Goal: Task Accomplishment & Management: Use online tool/utility

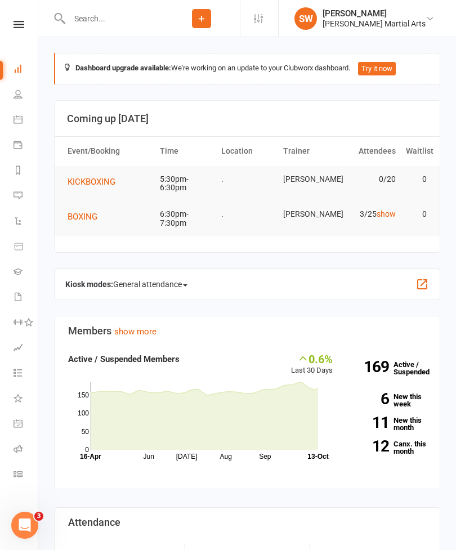
click at [13, 27] on link at bounding box center [19, 24] width 40 height 7
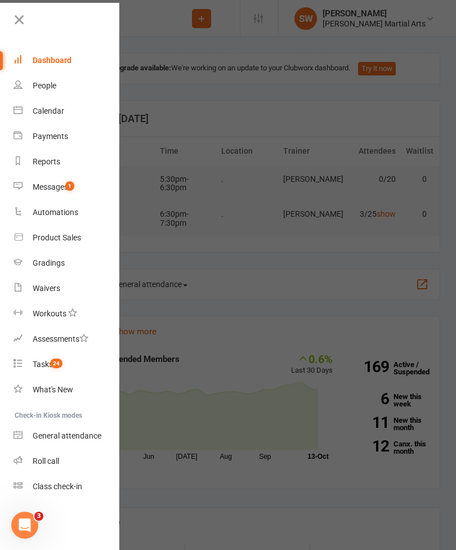
click at [29, 112] on link "Calendar" at bounding box center [67, 110] width 106 height 25
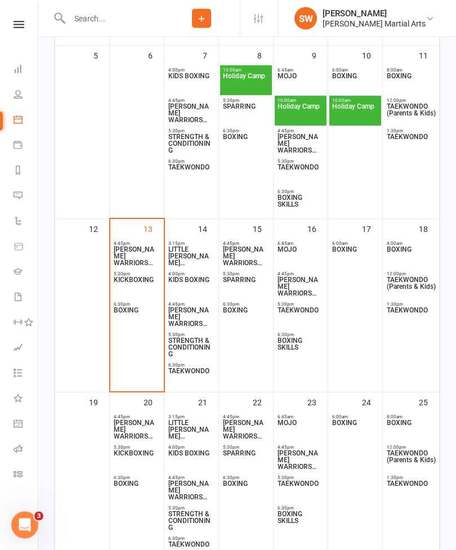
click at [136, 329] on div "6:30pm - 7:30pm BOXING" at bounding box center [137, 315] width 52 height 30
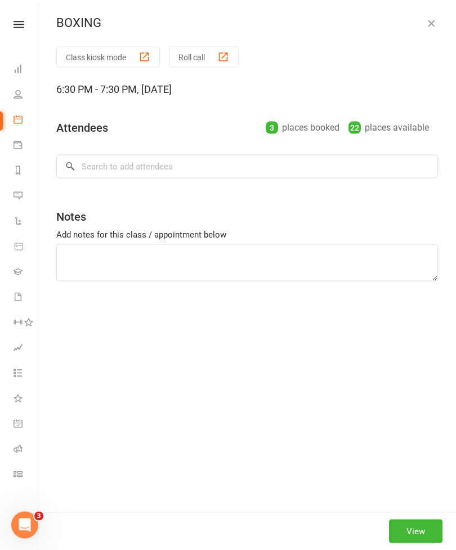
scroll to position [376, 0]
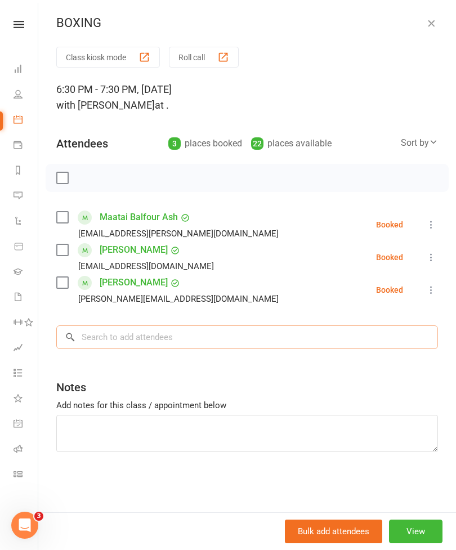
click at [106, 332] on input "search" at bounding box center [247, 337] width 382 height 24
type input "Vand"
click at [92, 354] on div "[PERSON_NAME]" at bounding box center [110, 360] width 65 height 16
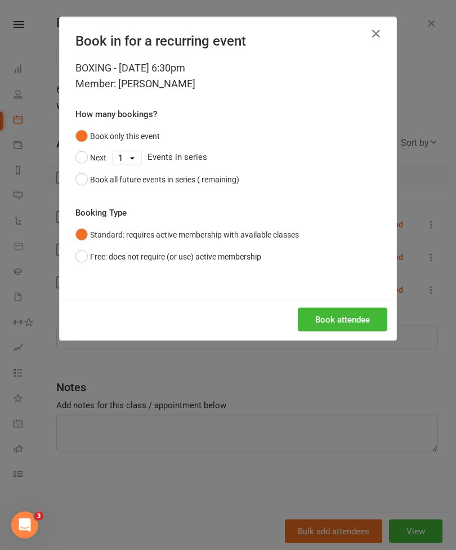
scroll to position [376, 0]
click at [361, 321] on button "Book attendee" at bounding box center [342, 320] width 89 height 24
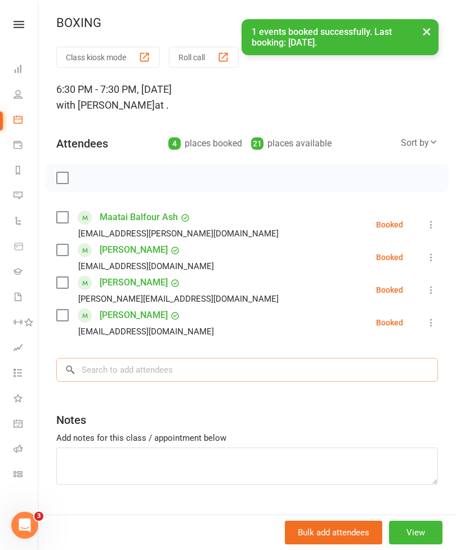
click at [102, 373] on input "search" at bounding box center [247, 370] width 382 height 24
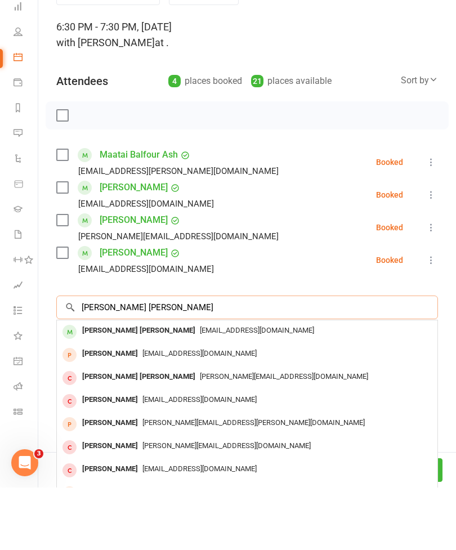
type input "[PERSON_NAME] [PERSON_NAME]"
click at [88, 385] on div "[PERSON_NAME] [PERSON_NAME]" at bounding box center [139, 393] width 122 height 16
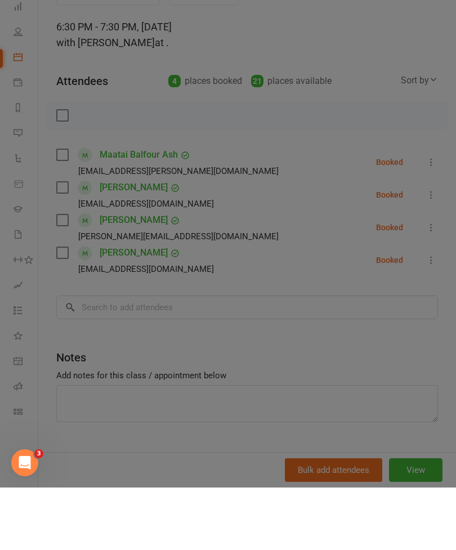
scroll to position [438, 0]
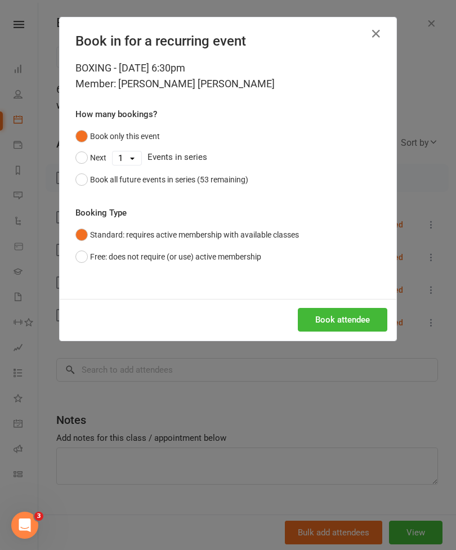
click at [346, 321] on button "Book attendee" at bounding box center [342, 320] width 89 height 24
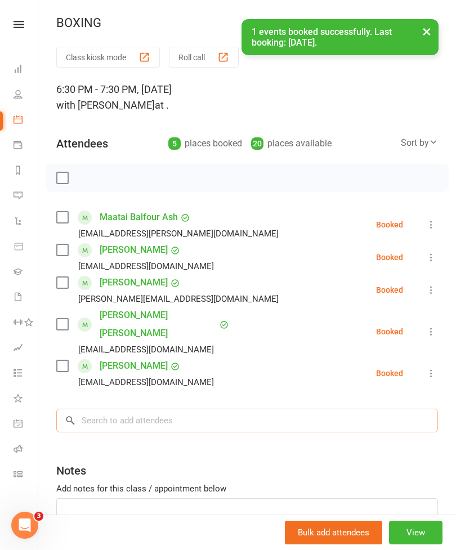
click at [108, 409] on input "search" at bounding box center [247, 421] width 382 height 24
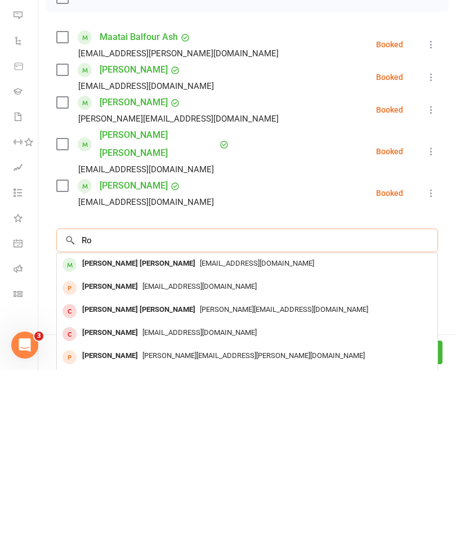
scroll to position [458, 0]
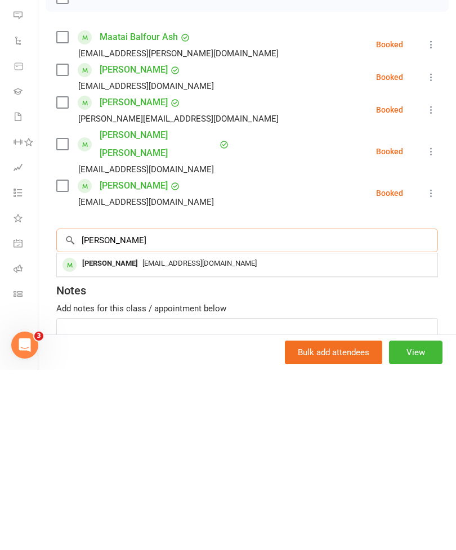
type input "[PERSON_NAME]"
click at [87, 436] on div "[PERSON_NAME]" at bounding box center [110, 444] width 65 height 16
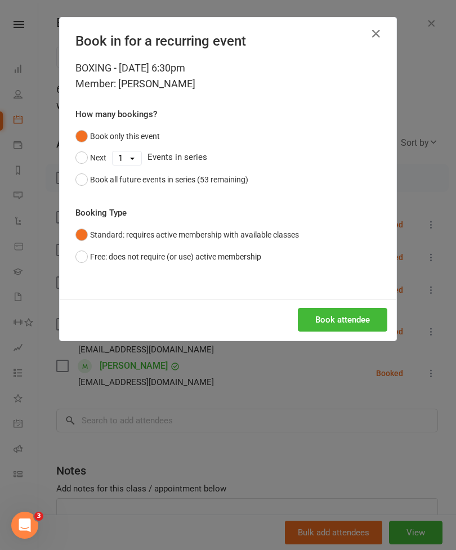
click at [344, 320] on button "Book attendee" at bounding box center [342, 320] width 89 height 24
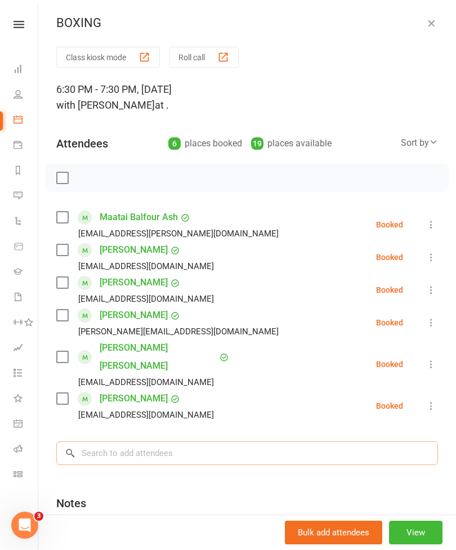
click at [104, 441] on input "search" at bounding box center [247, 453] width 382 height 24
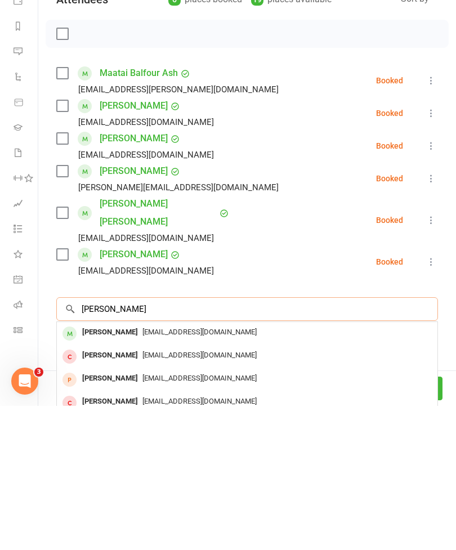
type input "[PERSON_NAME]"
click at [83, 468] on div "[PERSON_NAME]" at bounding box center [110, 476] width 65 height 16
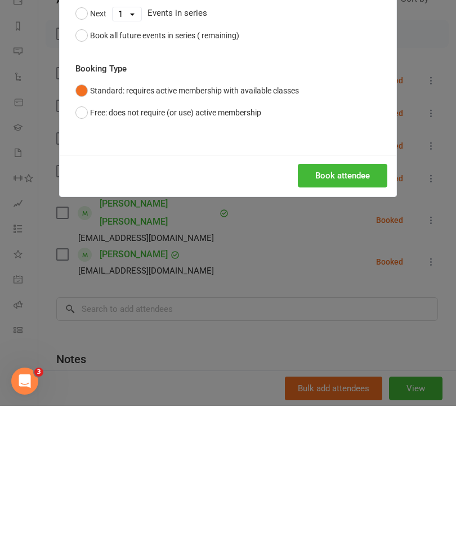
scroll to position [733, 0]
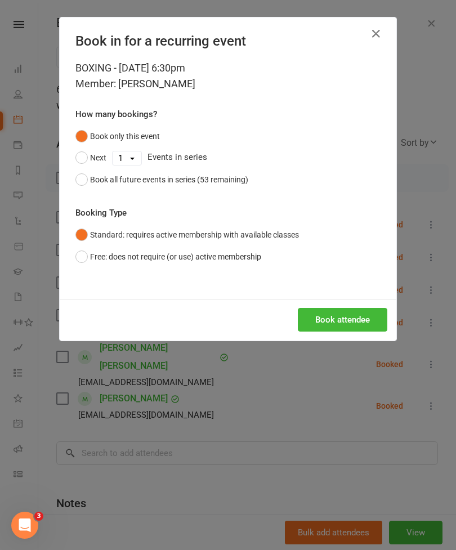
click at [348, 321] on button "Book attendee" at bounding box center [342, 320] width 89 height 24
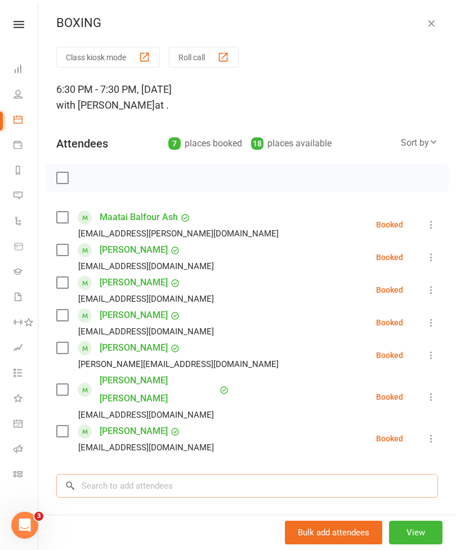
click at [267, 474] on input "search" at bounding box center [247, 486] width 382 height 24
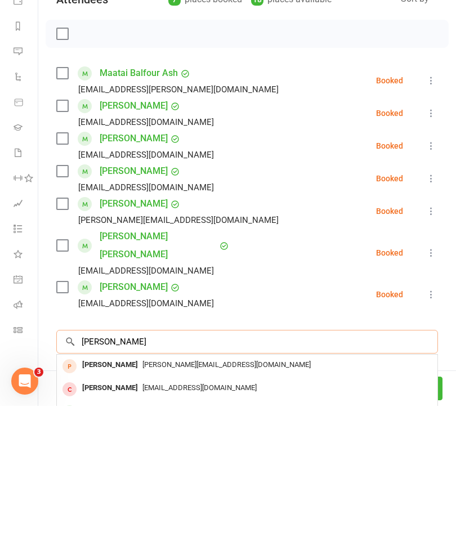
type input "[PERSON_NAME]"
click at [211, 549] on span "[EMAIL_ADDRESS][DOMAIN_NAME]" at bounding box center [199, 554] width 114 height 8
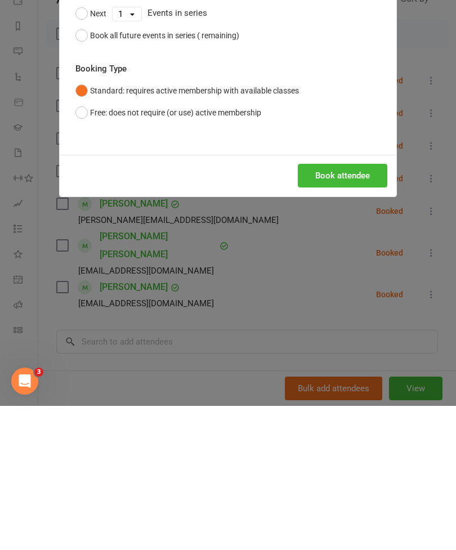
scroll to position [733, 0]
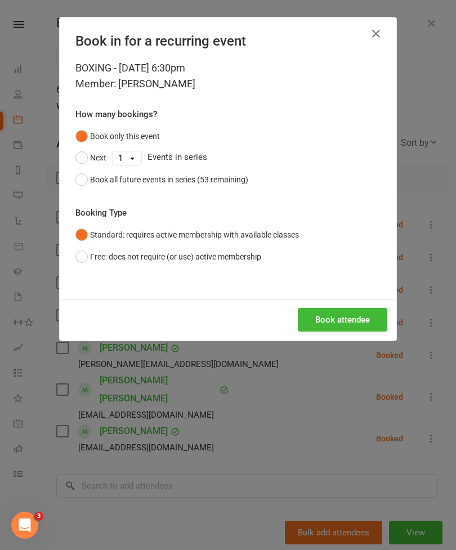
click at [135, 160] on select "1 2 3 4 5 6 7 8 9 10 11 12 13 14 15 16 17 18 19 20 21 22 23 24 25 26 27 28 29 3…" at bounding box center [127, 158] width 29 height 14
click at [375, 32] on icon "button" at bounding box center [376, 34] width 14 height 14
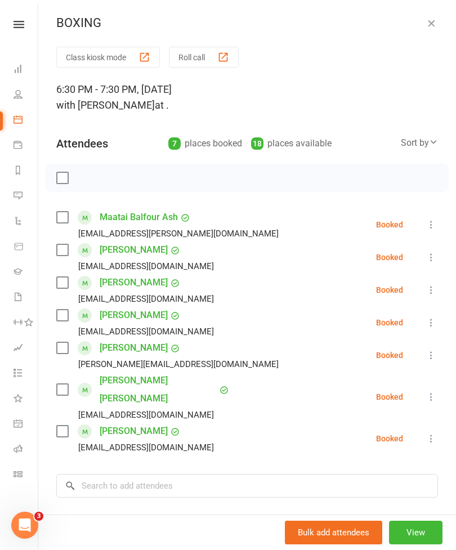
scroll to position [0, 0]
click at [257, 474] on input "search" at bounding box center [247, 486] width 382 height 24
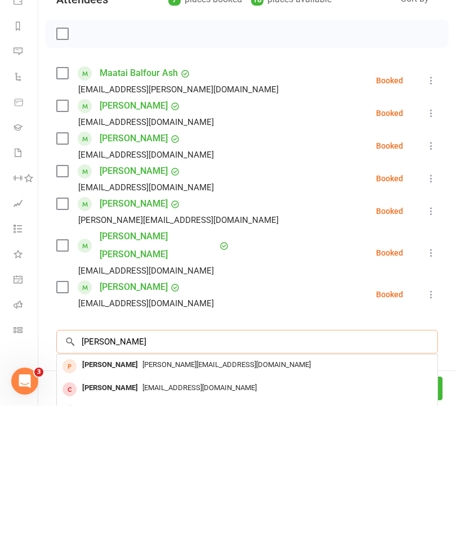
type input "[PERSON_NAME]"
click at [224, 522] on div "[PERSON_NAME] [EMAIL_ADDRESS][DOMAIN_NAME]" at bounding box center [247, 533] width 380 height 23
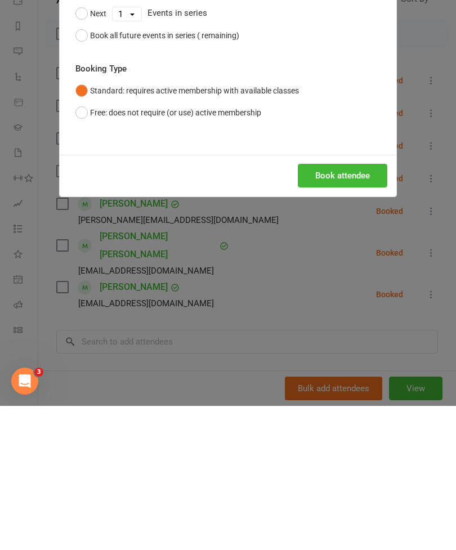
scroll to position [733, 0]
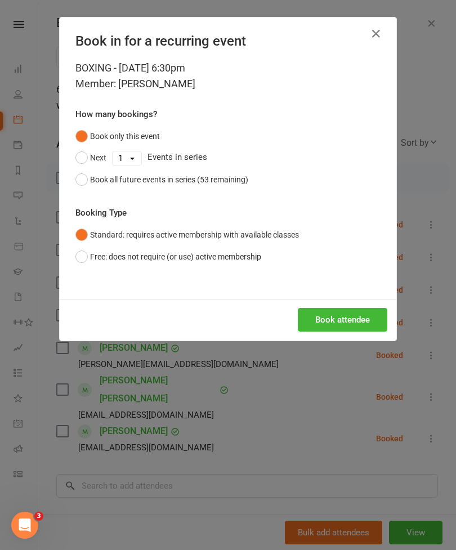
click at [379, 28] on icon "button" at bounding box center [376, 34] width 14 height 14
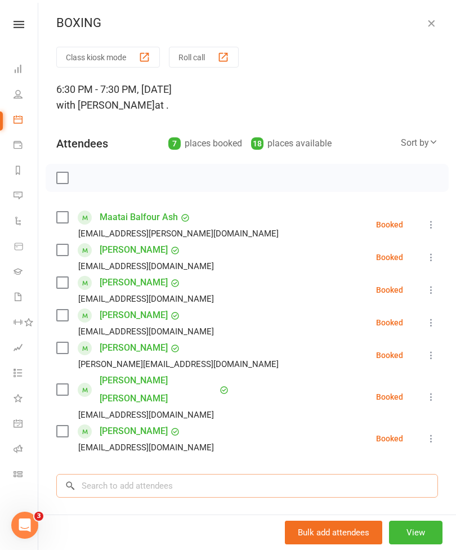
click at [230, 474] on input "search" at bounding box center [247, 486] width 382 height 24
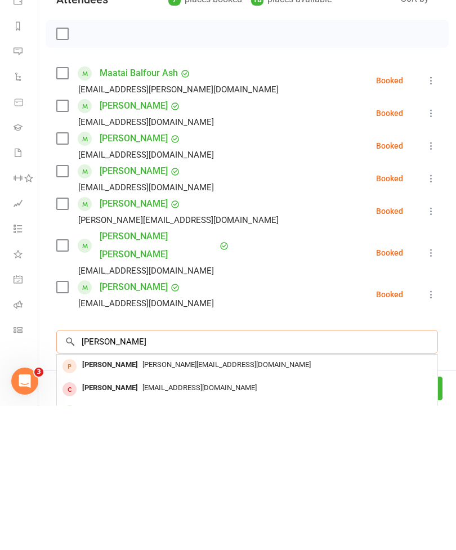
type input "[PERSON_NAME]"
click at [239, 547] on div "[EMAIL_ADDRESS][DOMAIN_NAME]" at bounding box center [246, 555] width 371 height 16
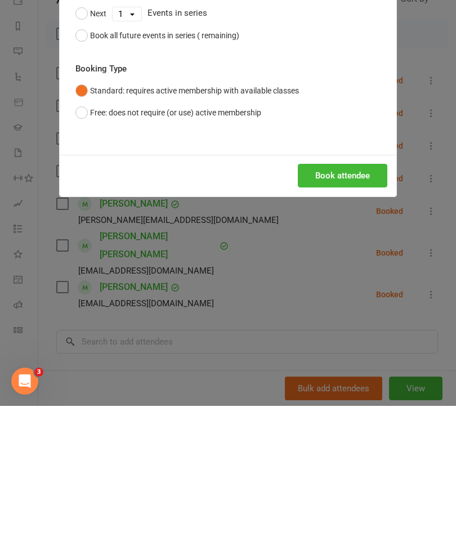
scroll to position [733, 0]
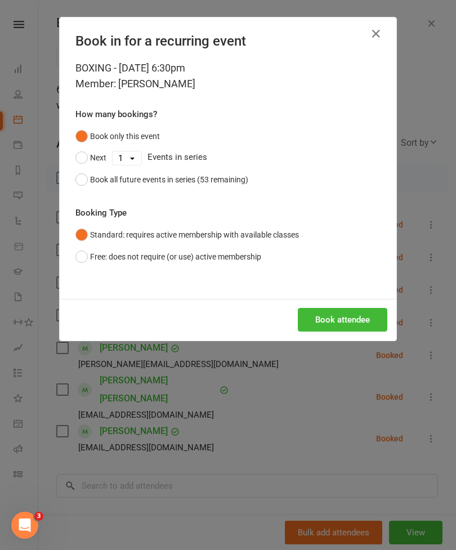
click at [349, 323] on button "Book attendee" at bounding box center [342, 320] width 89 height 24
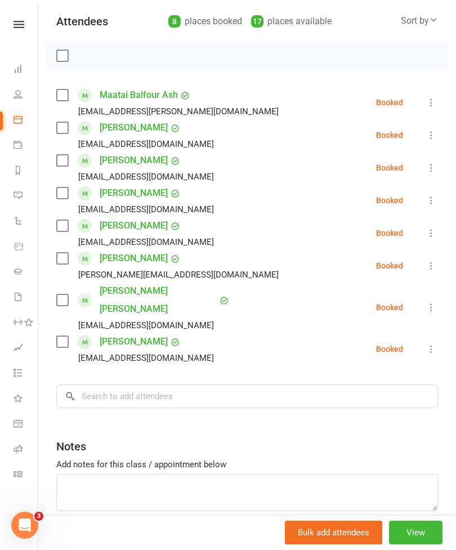
scroll to position [121, 0]
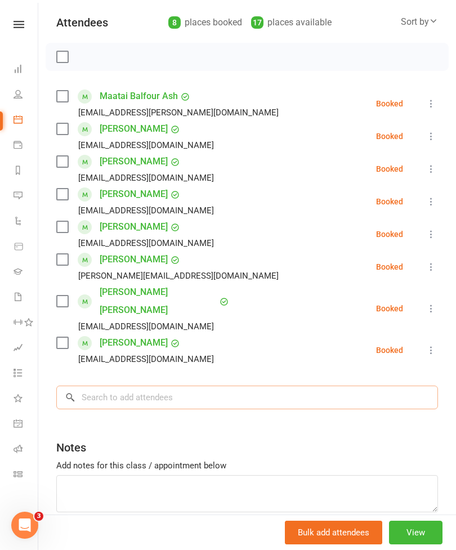
click at [257, 386] on input "search" at bounding box center [247, 398] width 382 height 24
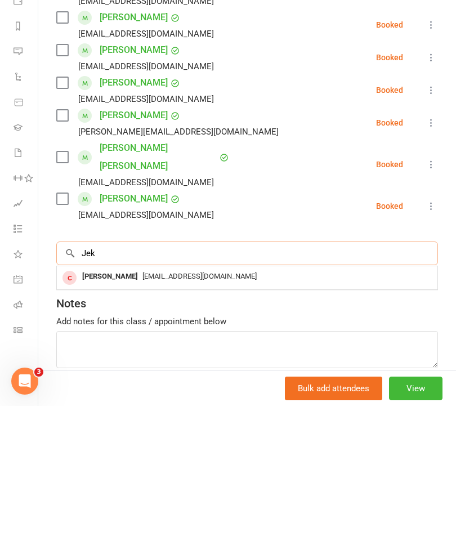
type input "Jek"
click at [247, 413] on div "[EMAIL_ADDRESS][DOMAIN_NAME]" at bounding box center [246, 421] width 371 height 16
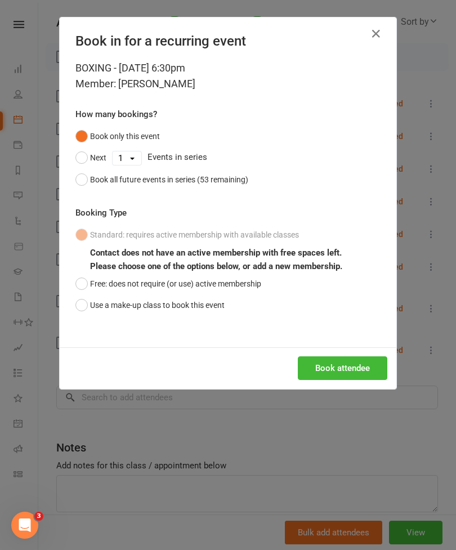
click at [343, 366] on button "Book attendee" at bounding box center [342, 368] width 89 height 24
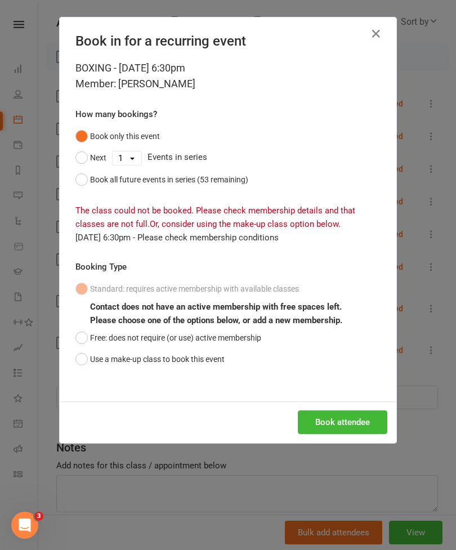
click at [374, 27] on icon "button" at bounding box center [376, 34] width 14 height 14
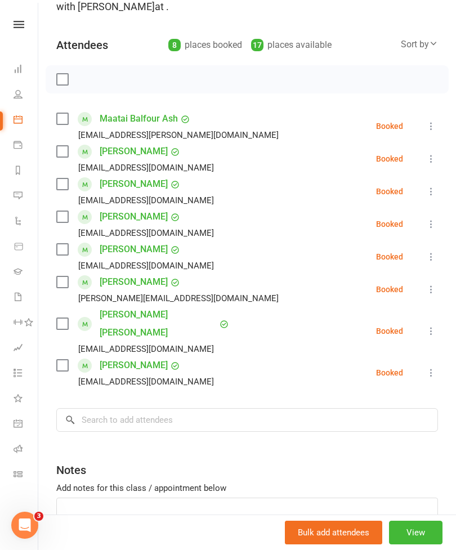
scroll to position [101, 0]
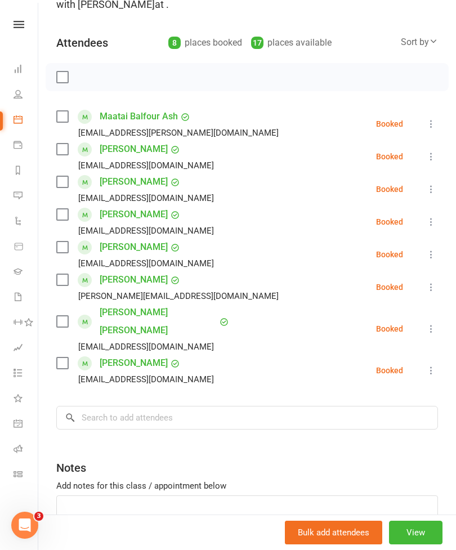
click at [64, 281] on label at bounding box center [61, 279] width 11 height 11
click at [64, 150] on label at bounding box center [61, 149] width 11 height 11
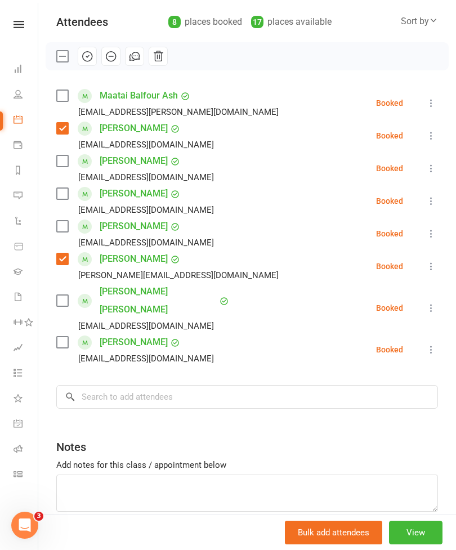
scroll to position [121, 0]
click at [415, 544] on button "View" at bounding box center [415, 533] width 53 height 24
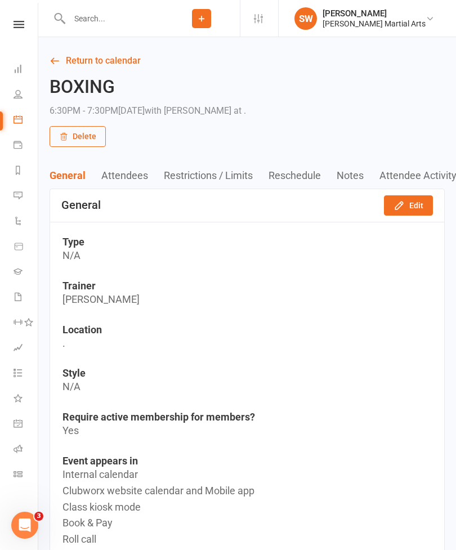
click at [19, 28] on icon at bounding box center [19, 24] width 11 height 7
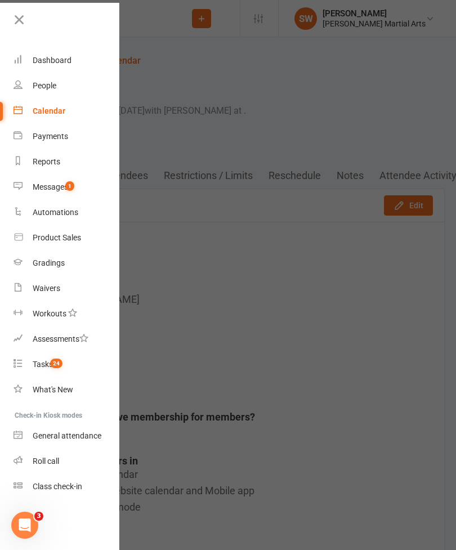
click at [63, 116] on link "Calendar" at bounding box center [67, 110] width 106 height 25
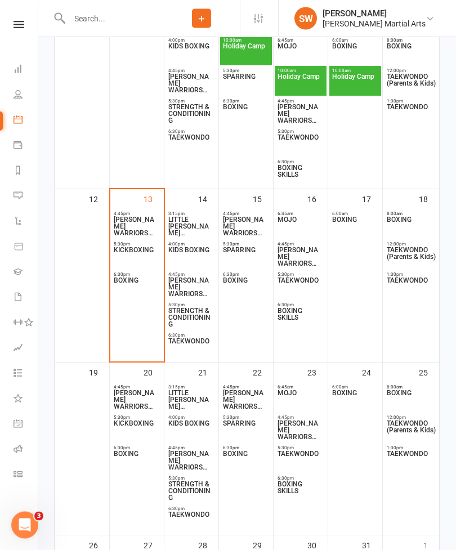
scroll to position [407, 0]
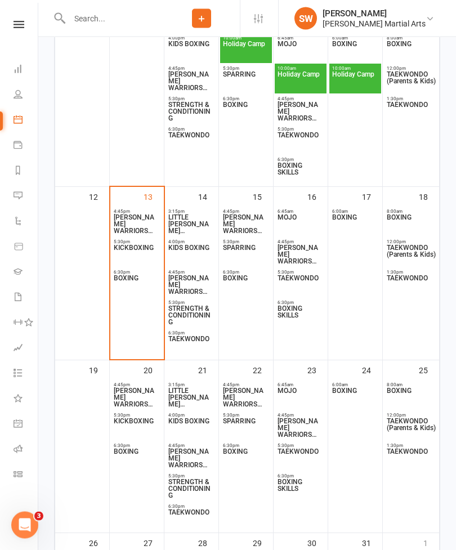
click at [140, 294] on span "BOXING" at bounding box center [136, 285] width 47 height 20
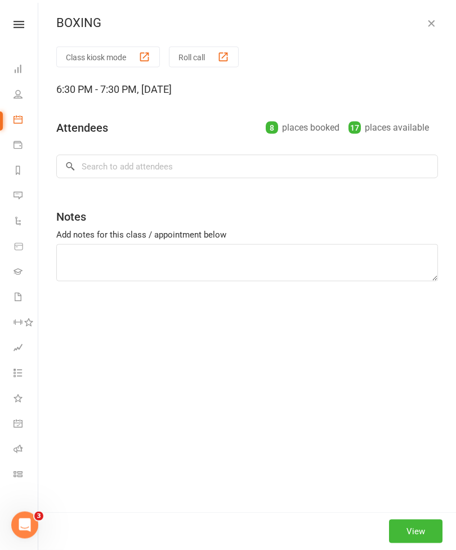
scroll to position [408, 0]
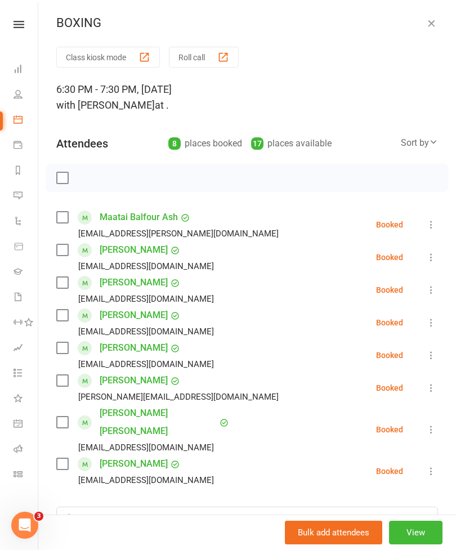
click at [119, 61] on button "Class kiosk mode" at bounding box center [108, 57] width 104 height 21
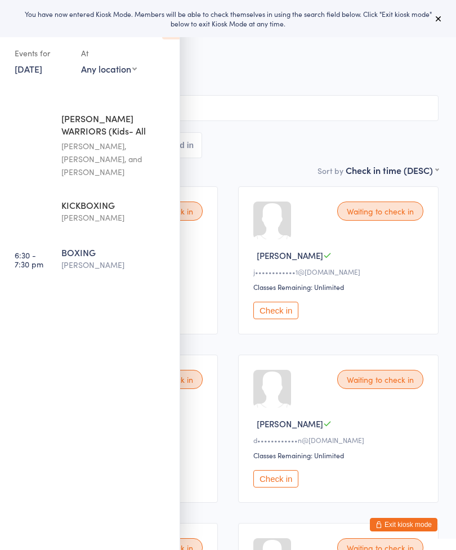
click at [438, 20] on icon at bounding box center [438, 18] width 9 height 9
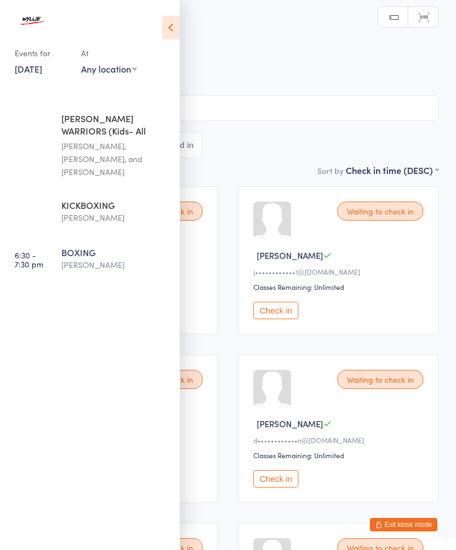
click at [172, 25] on icon at bounding box center [170, 28] width 17 height 24
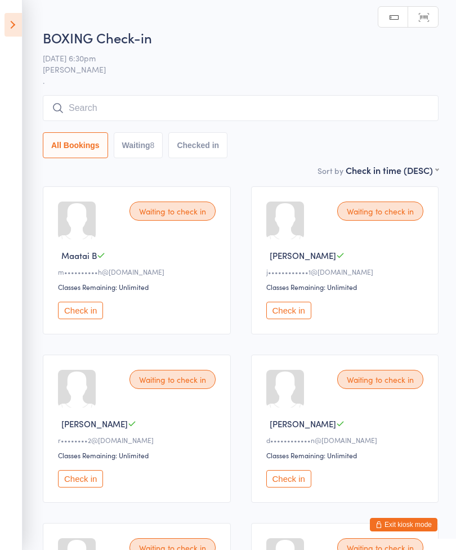
click at [208, 101] on input "search" at bounding box center [241, 108] width 396 height 26
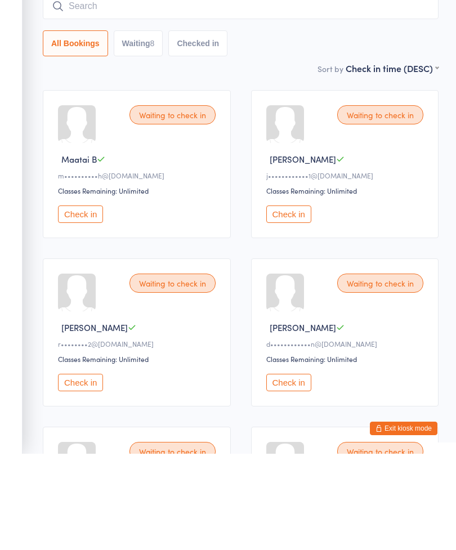
click at [84, 302] on button "Check in" at bounding box center [80, 310] width 45 height 17
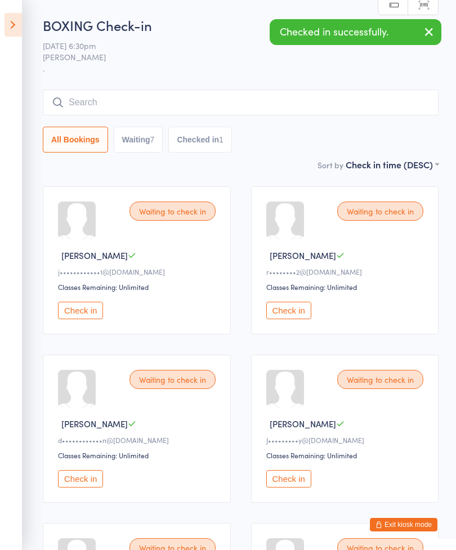
click at [138, 98] on input "search" at bounding box center [241, 102] width 396 height 26
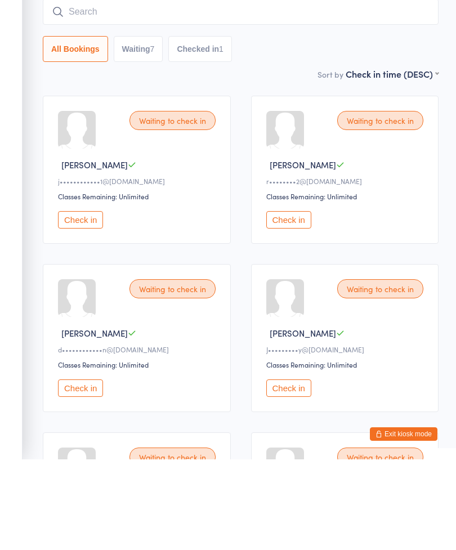
type input "W"
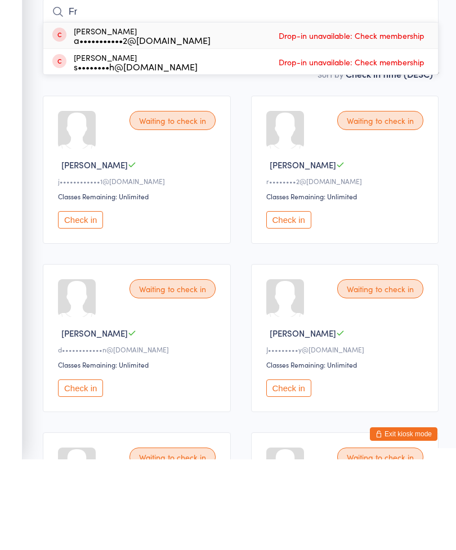
type input "F"
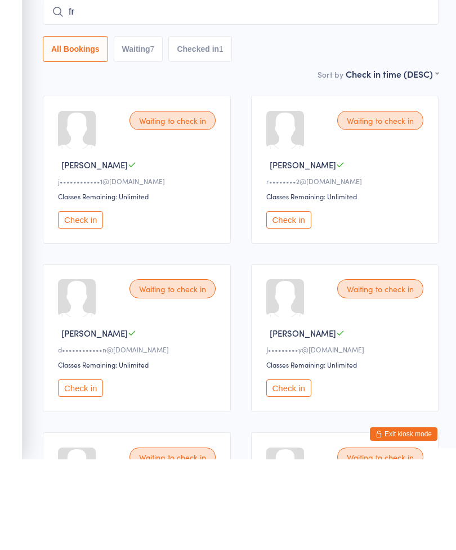
type input "f"
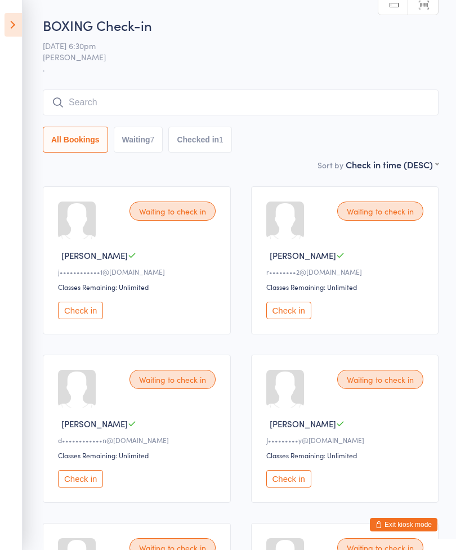
click at [147, 139] on button "Waiting 7" at bounding box center [139, 140] width 50 height 26
select select "0"
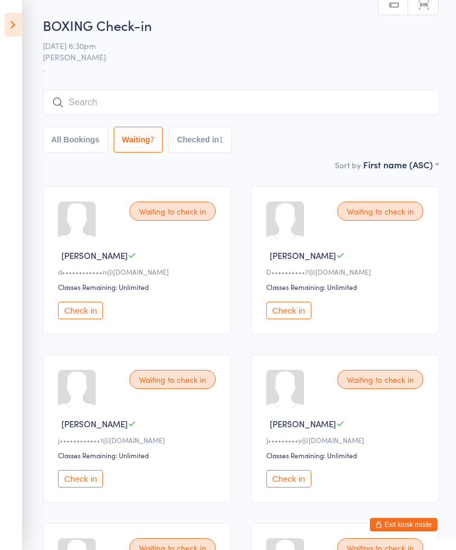
click at [299, 92] on input "search" at bounding box center [241, 102] width 396 height 26
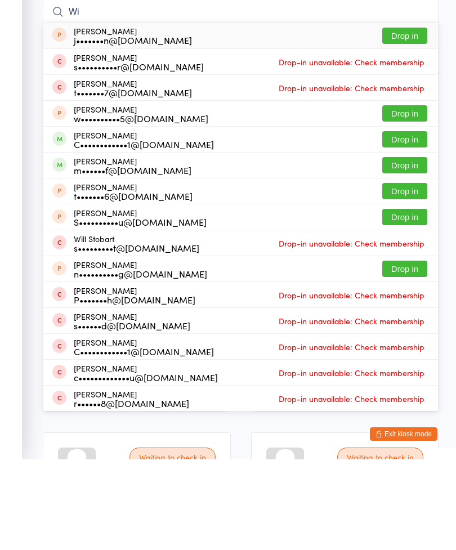
type input "W"
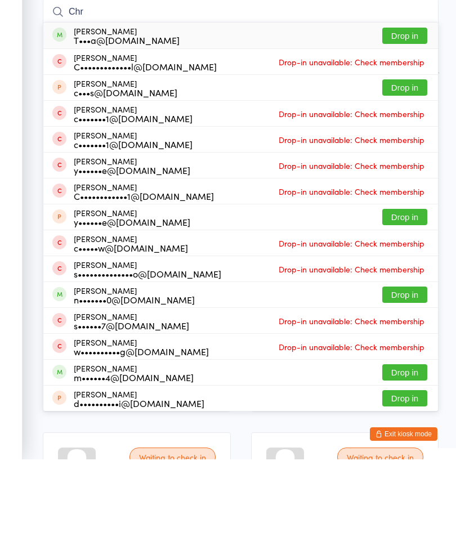
type input "Chr"
click at [401, 118] on button "Drop in" at bounding box center [404, 126] width 45 height 16
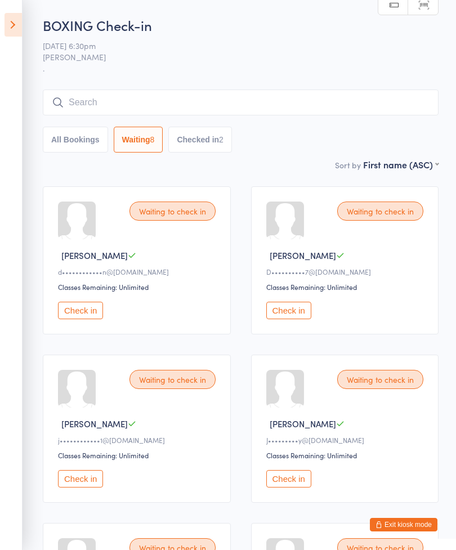
click at [210, 135] on button "Checked in 2" at bounding box center [200, 140] width 64 height 26
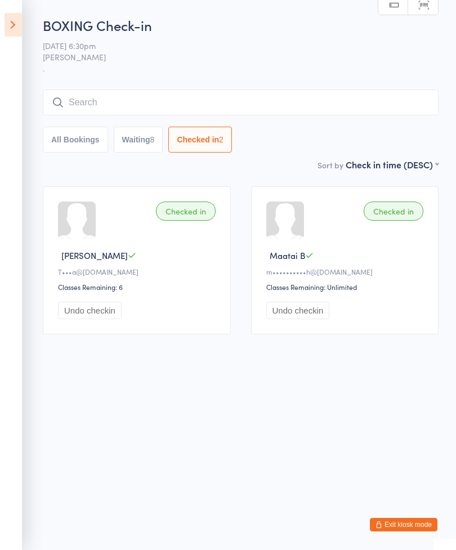
click at [133, 134] on button "Waiting 8" at bounding box center [139, 140] width 50 height 26
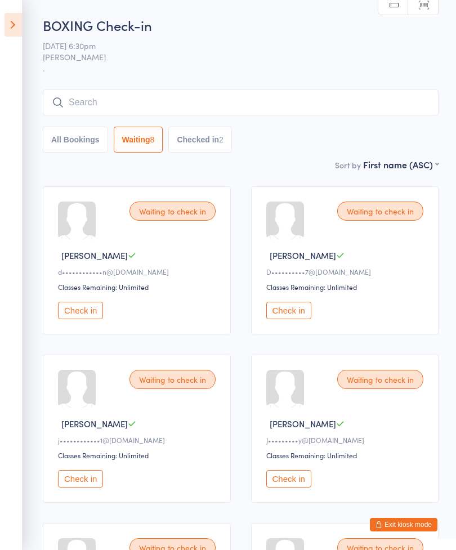
click at [81, 136] on button "All Bookings" at bounding box center [75, 140] width 65 height 26
select select "5"
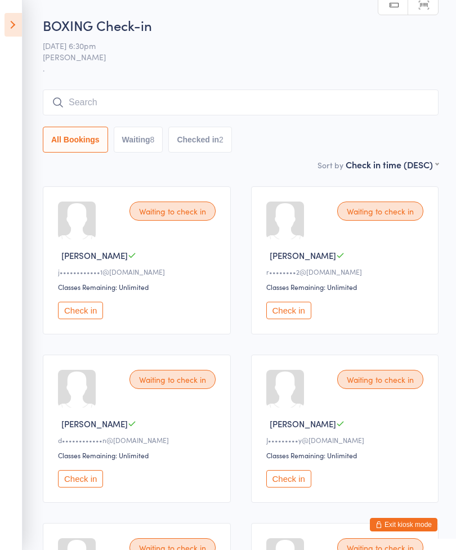
click at [192, 106] on input "search" at bounding box center [241, 102] width 396 height 26
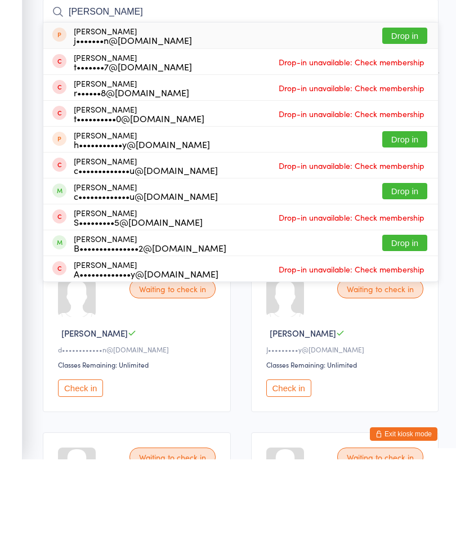
type input "Wilson frith"
click at [230, 355] on div "Waiting to check in Daniel H d••••••••••••n@gmail.com Classes Remaining: Unlimi…" at bounding box center [137, 429] width 188 height 148
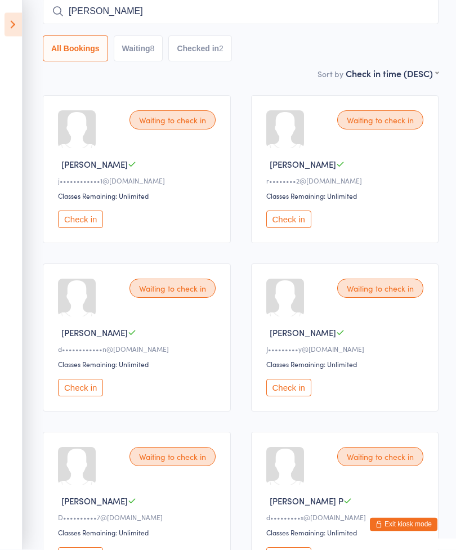
scroll to position [108, 0]
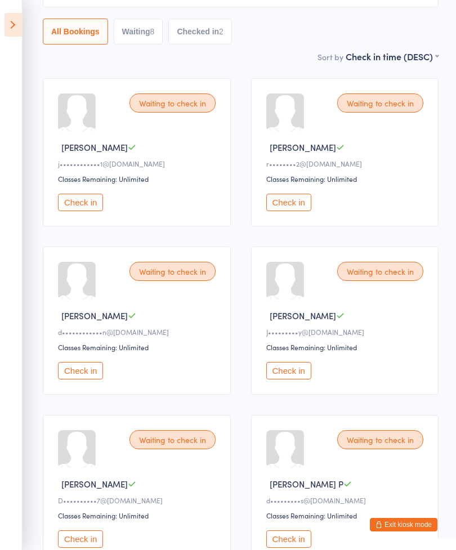
click at [153, 27] on button "Waiting 8" at bounding box center [139, 32] width 50 height 26
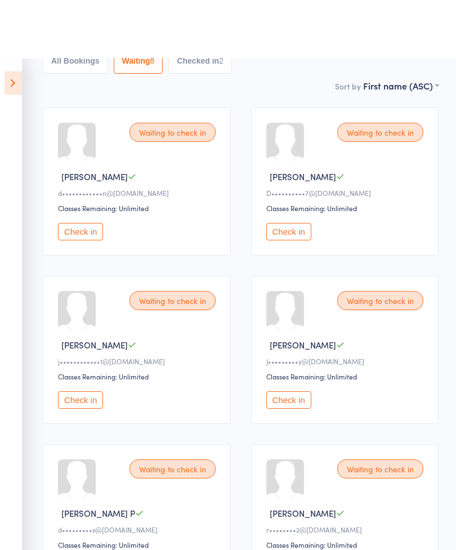
scroll to position [0, 0]
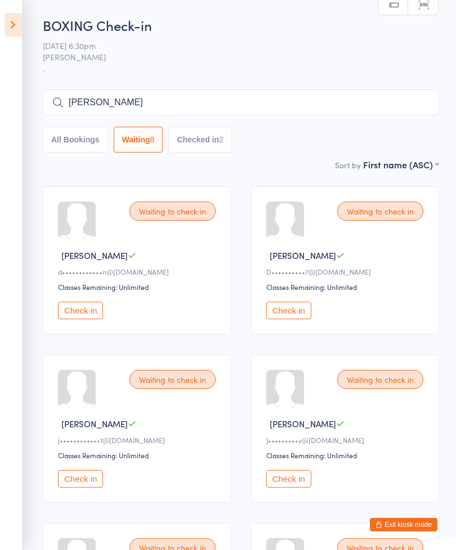
click at [62, 137] on button "All Bookings" at bounding box center [75, 140] width 65 height 26
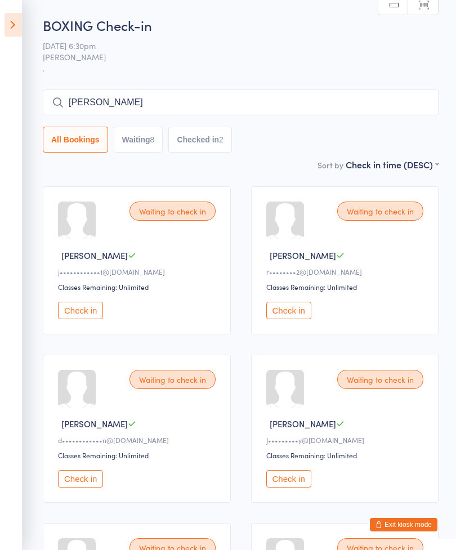
click at [135, 115] on input "Wilson frith" at bounding box center [241, 102] width 396 height 26
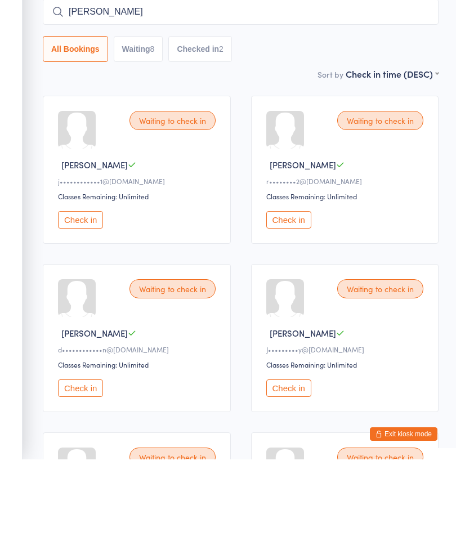
click at [129, 127] on button "Waiting 8" at bounding box center [139, 140] width 50 height 26
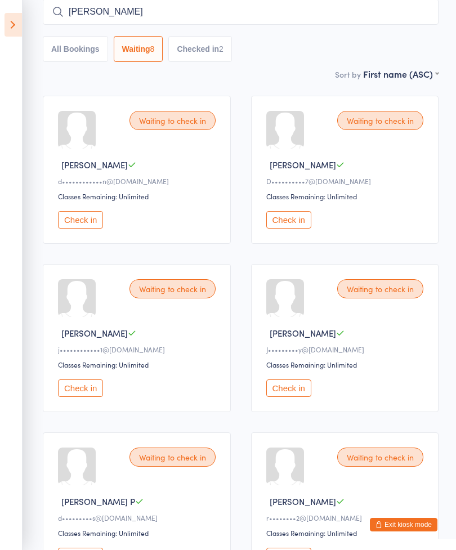
click at [180, 48] on button "Checked in 2" at bounding box center [200, 49] width 64 height 26
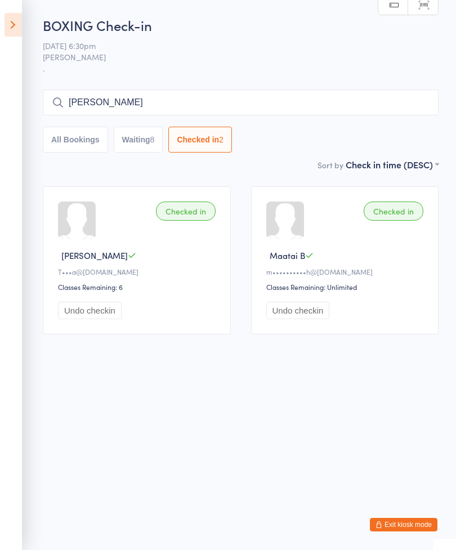
click at [73, 140] on button "All Bookings" at bounding box center [75, 140] width 65 height 26
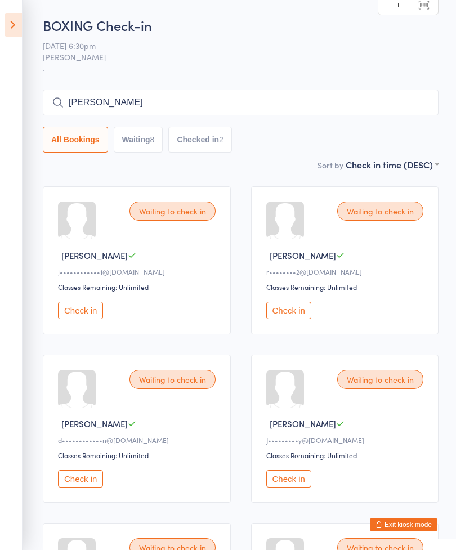
click at [128, 134] on button "Waiting 8" at bounding box center [139, 140] width 50 height 26
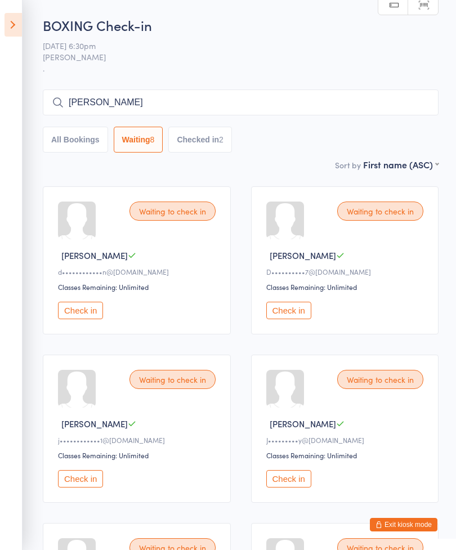
click at [190, 136] on button "Checked in 2" at bounding box center [200, 140] width 64 height 26
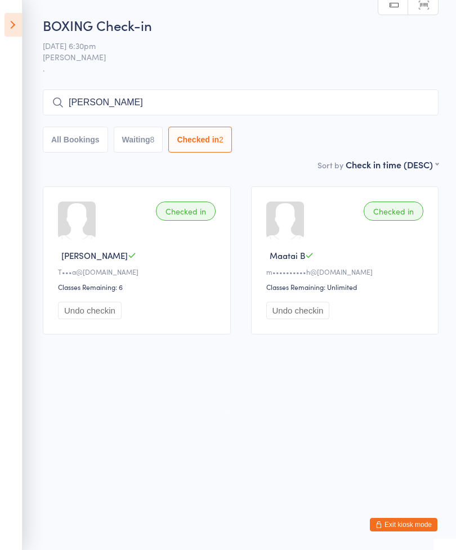
select select "5"
click at [96, 98] on input "Wilson frith" at bounding box center [241, 102] width 396 height 26
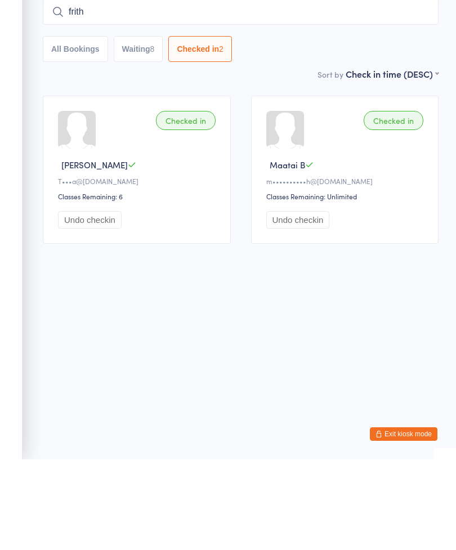
click at [102, 89] on input "frith" at bounding box center [241, 102] width 396 height 26
type input "f"
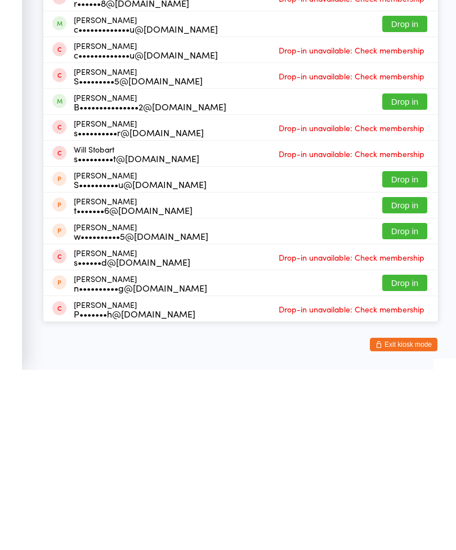
click at [3, 217] on aside "Events for 13 Oct, 2025 13 Oct, 2025 October 2025 Sun Mon Tue Wed Thu Fri Sat 4…" at bounding box center [11, 275] width 23 height 550
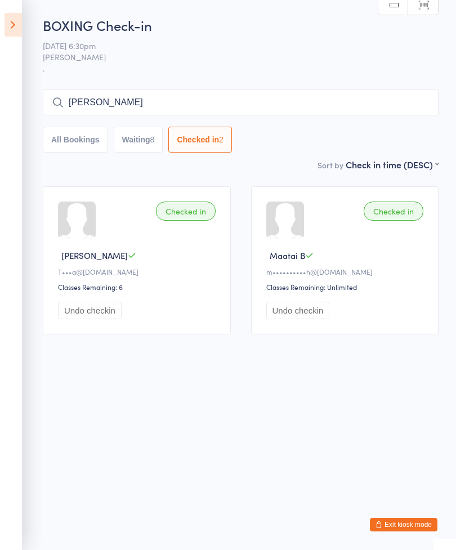
click at [121, 93] on input "Wilson" at bounding box center [241, 102] width 396 height 26
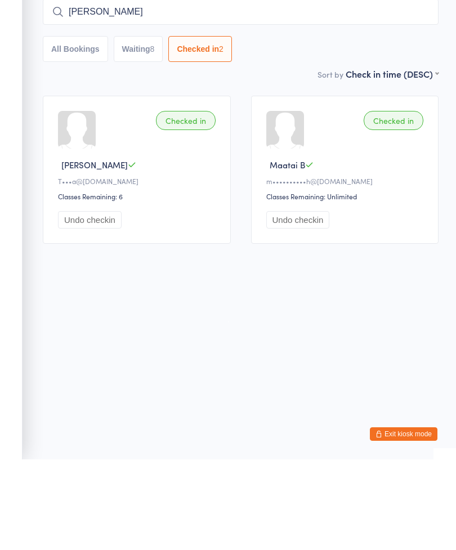
click at [127, 89] on input "Wilson" at bounding box center [241, 102] width 396 height 26
type input "W"
click at [256, 296] on html "You have now entered Kiosk Mode. Members will be able to check themselves in us…" at bounding box center [228, 275] width 456 height 550
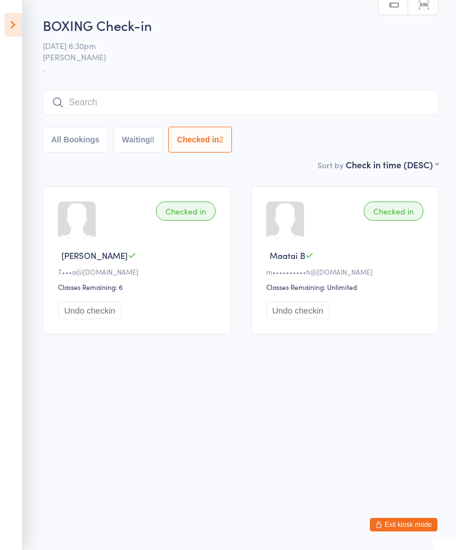
click at [127, 101] on input "search" at bounding box center [241, 102] width 396 height 26
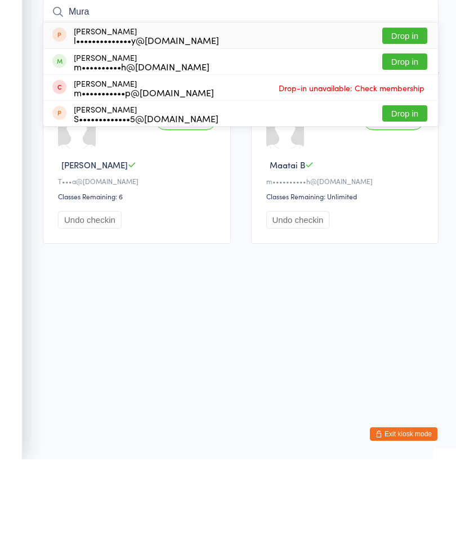
type input "Mura"
click at [414, 144] on button "Drop in" at bounding box center [404, 152] width 45 height 16
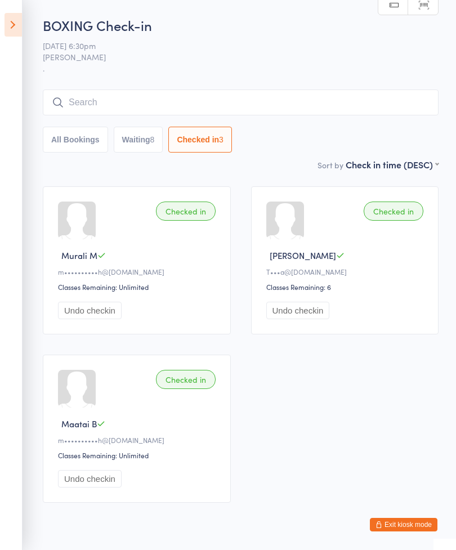
click at [135, 104] on input "search" at bounding box center [241, 102] width 396 height 26
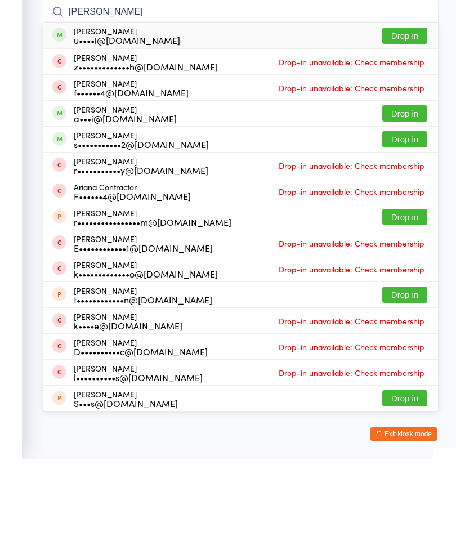
type input "Adriana"
click at [406, 118] on button "Drop in" at bounding box center [404, 126] width 45 height 16
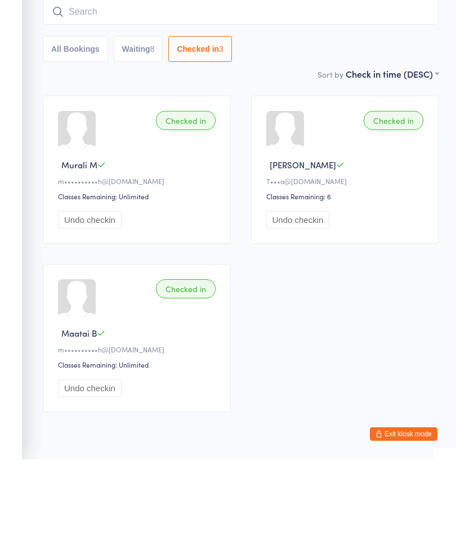
scroll to position [41, 0]
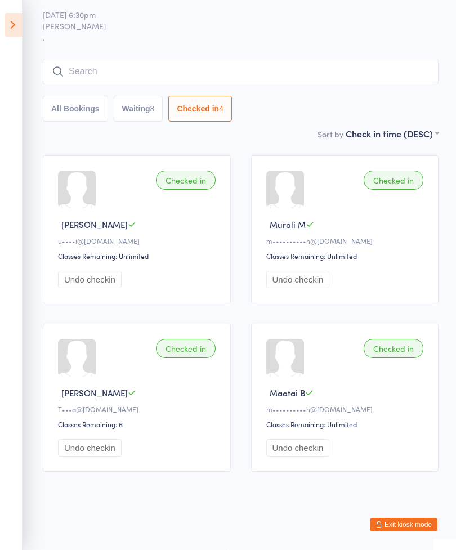
click at [90, 59] on input "search" at bounding box center [241, 72] width 396 height 26
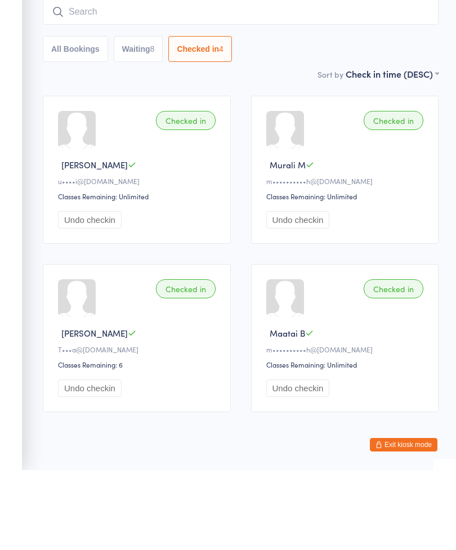
scroll to position [0, 0]
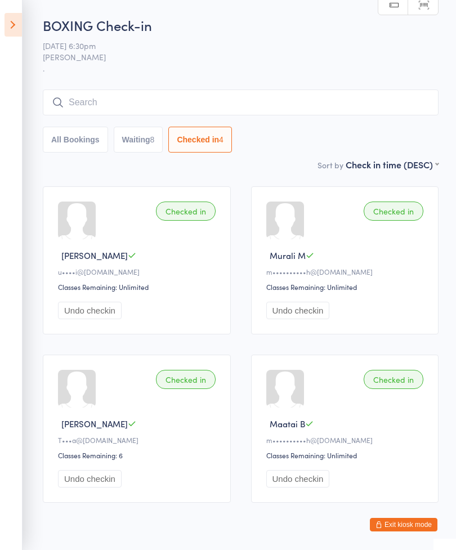
click at [5, 28] on icon at bounding box center [13, 25] width 17 height 24
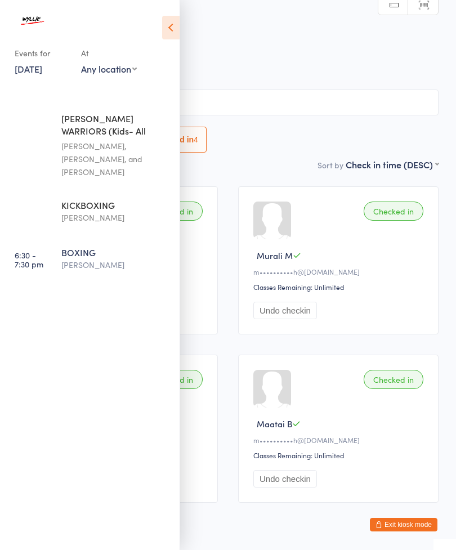
click at [165, 17] on icon at bounding box center [170, 28] width 17 height 24
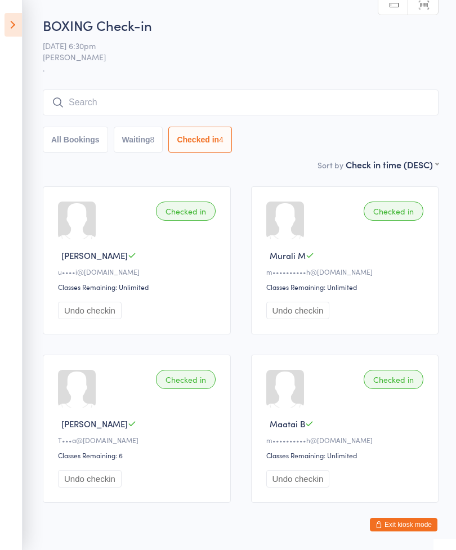
click at [116, 93] on input "search" at bounding box center [241, 102] width 396 height 26
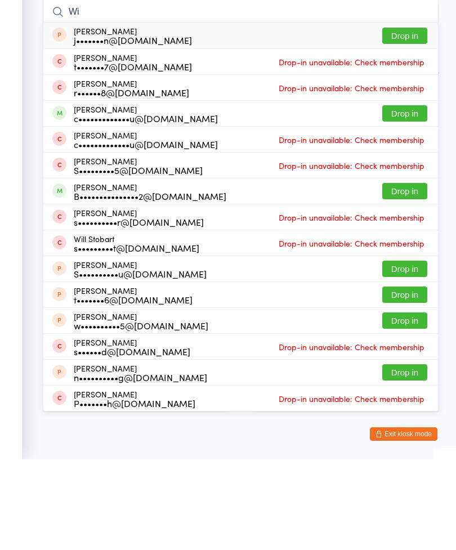
type input "W"
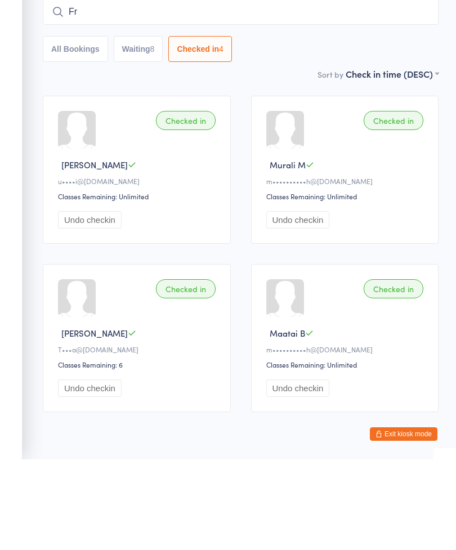
type input "F"
